Goal: Task Accomplishment & Management: Manage account settings

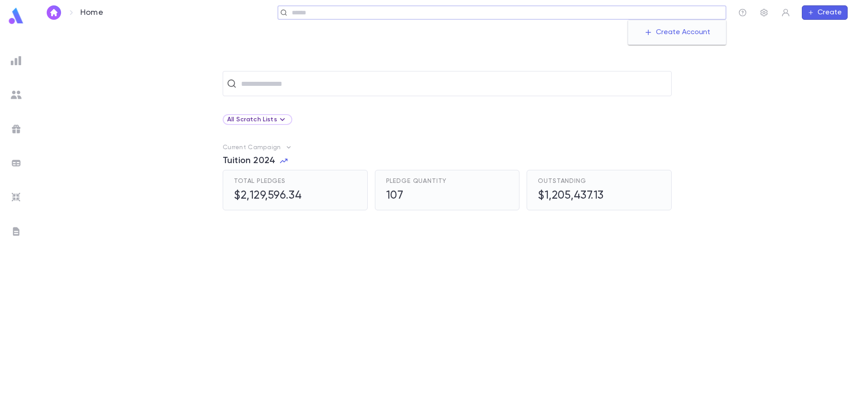
click at [660, 12] on input "text" at bounding box center [505, 13] width 433 height 9
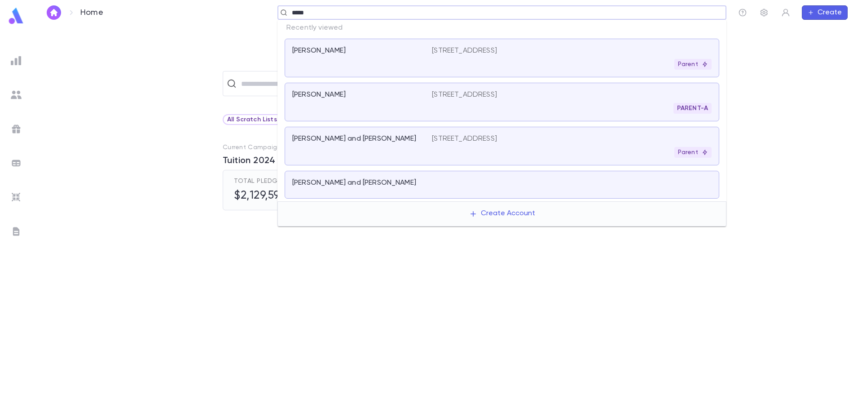
type input "******"
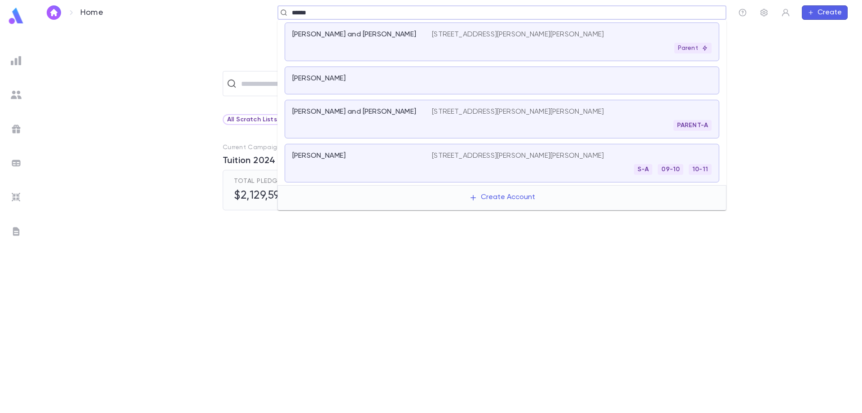
click at [407, 37] on div "[PERSON_NAME] and [PERSON_NAME]" at bounding box center [356, 34] width 129 height 9
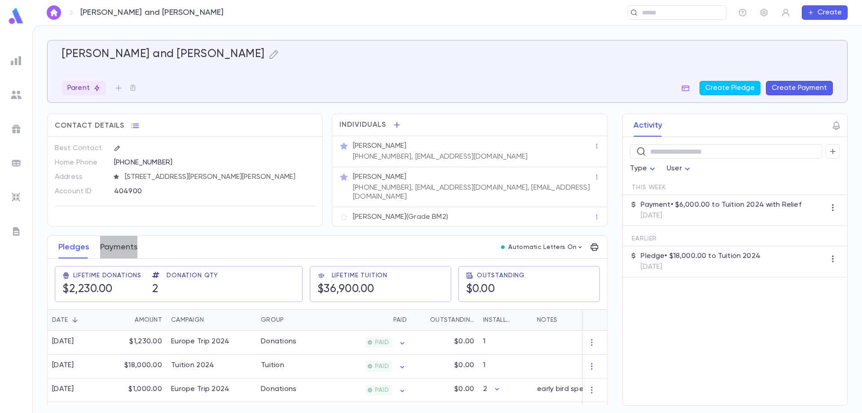
click at [127, 247] on button "Payments" at bounding box center [118, 247] width 37 height 22
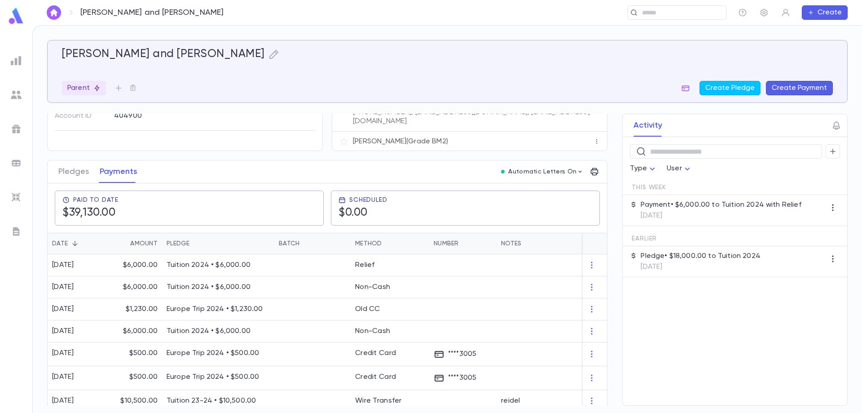
scroll to position [90, 0]
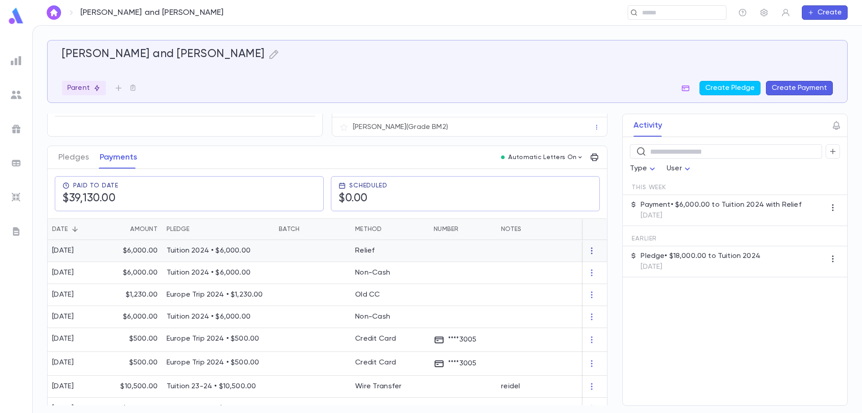
click at [588, 246] on icon "button" at bounding box center [592, 250] width 9 height 9
click at [601, 258] on li "Delete" at bounding box center [605, 260] width 38 height 14
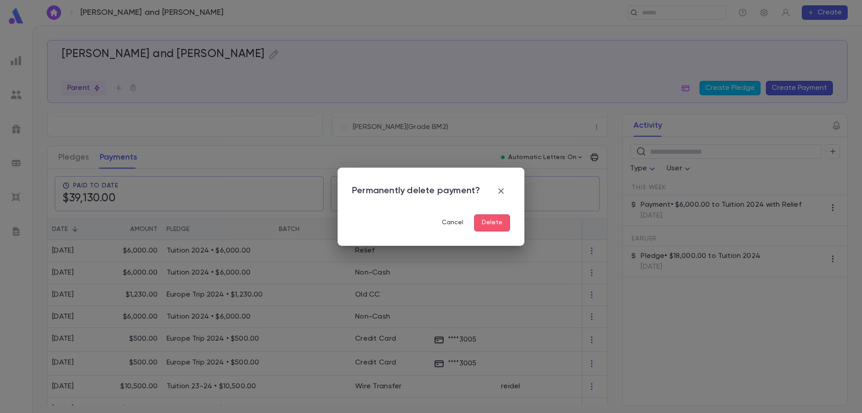
click at [509, 228] on button "Delete" at bounding box center [492, 222] width 36 height 17
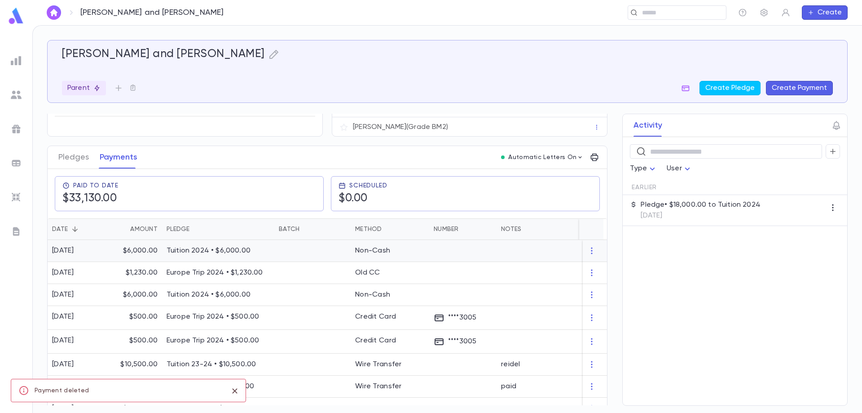
click at [388, 251] on div "Non-Cash" at bounding box center [390, 251] width 79 height 22
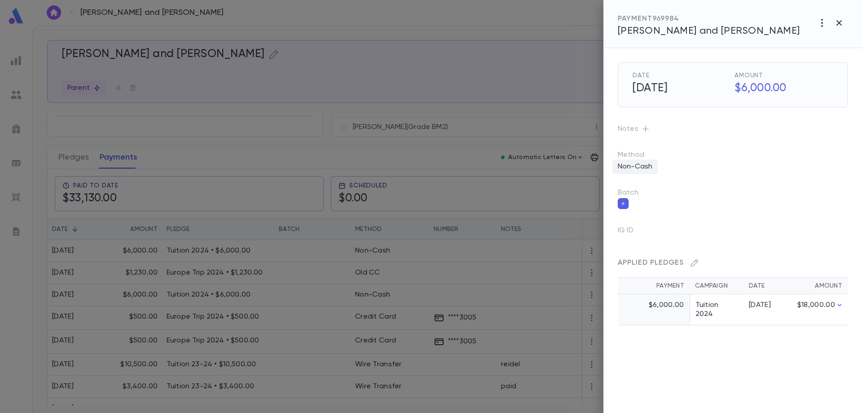
click at [642, 168] on p "Non-Cash" at bounding box center [635, 166] width 45 height 14
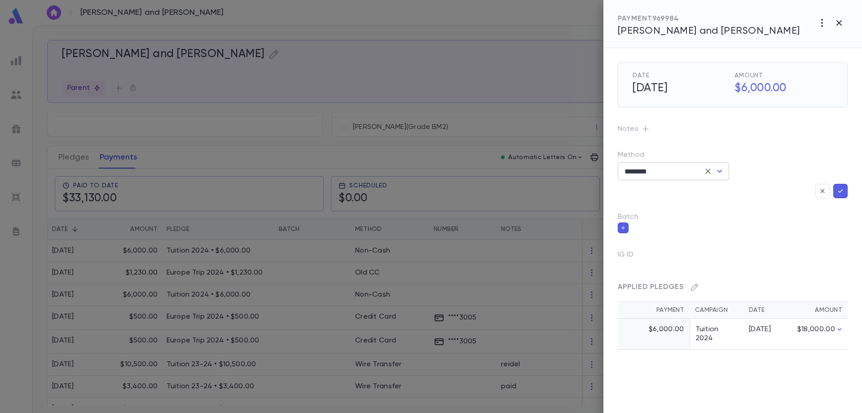
click at [723, 169] on icon "Open" at bounding box center [720, 171] width 11 height 11
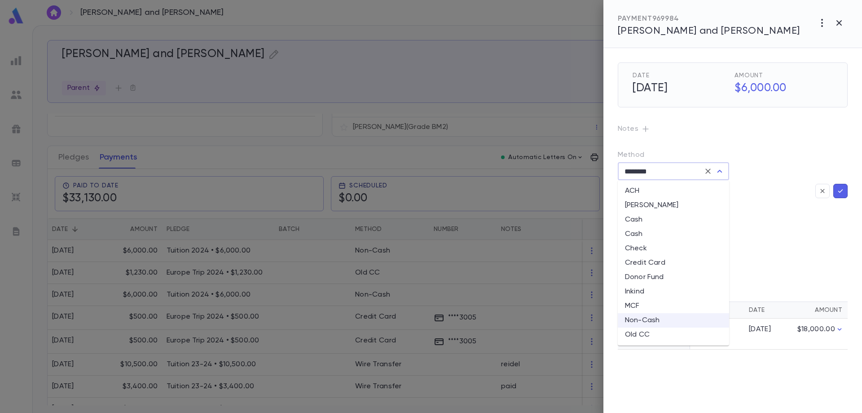
scroll to position [86, 0]
click at [662, 267] on li "Relief" at bounding box center [673, 263] width 111 height 14
type input "******"
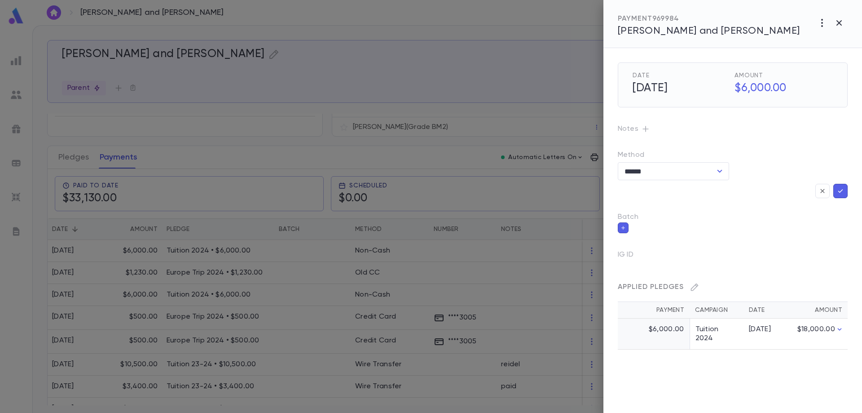
click at [839, 188] on icon "button" at bounding box center [841, 190] width 8 height 9
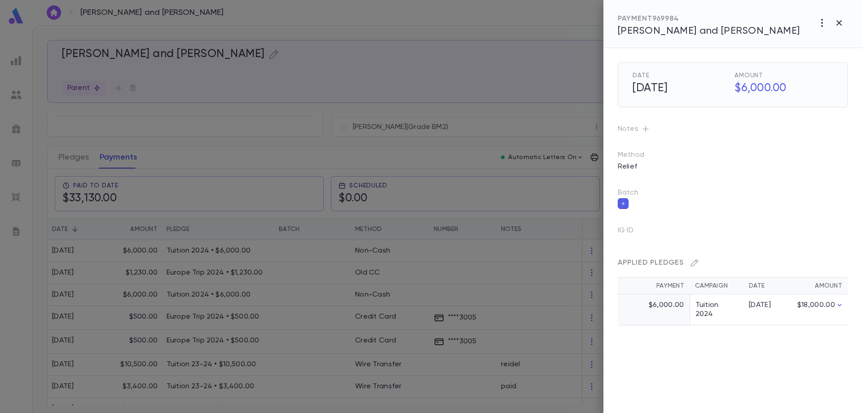
click at [500, 270] on div at bounding box center [431, 206] width 862 height 413
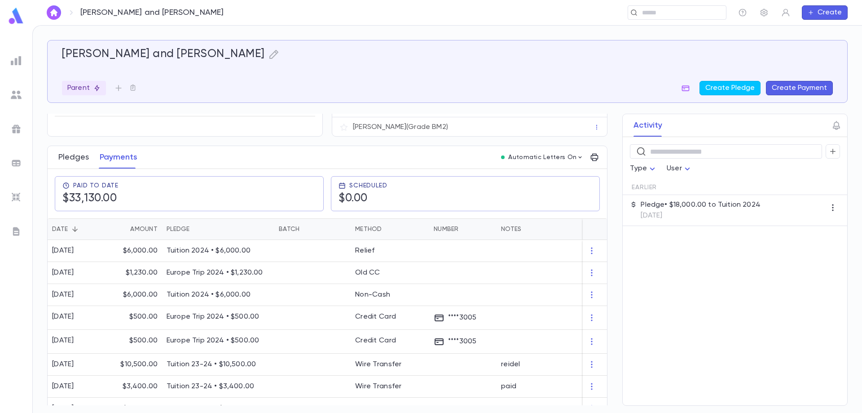
click at [75, 154] on button "Pledges" at bounding box center [73, 157] width 31 height 22
